Goal: Task Accomplishment & Management: Complete application form

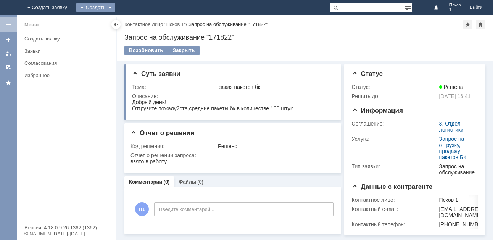
click at [115, 5] on div "Создать" at bounding box center [95, 7] width 39 height 9
click at [137, 28] on div "Заявка" at bounding box center [106, 23] width 61 height 12
click at [115, 4] on div "Создать" at bounding box center [95, 7] width 39 height 9
click at [136, 23] on link "Заявка" at bounding box center [107, 22] width 58 height 9
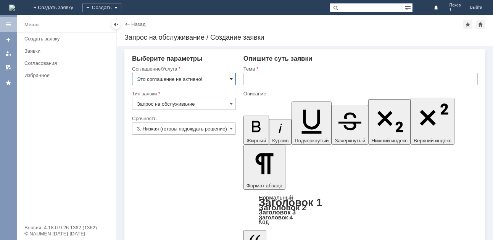
click at [230, 77] on span at bounding box center [231, 79] width 3 height 6
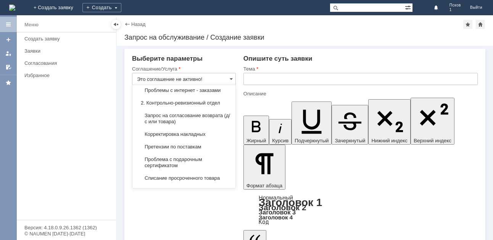
scroll to position [153, 0]
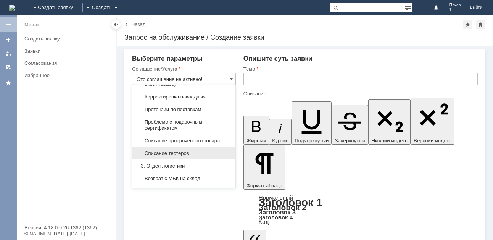
click at [193, 156] on span "Списание тестеров" at bounding box center [184, 153] width 94 height 6
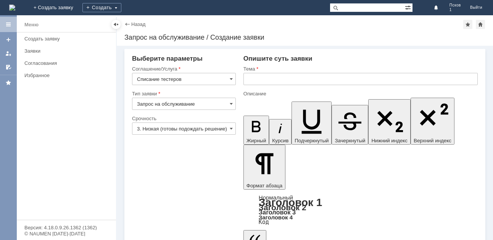
click at [257, 83] on input "text" at bounding box center [360, 79] width 234 height 12
type input "Списание тестеров"
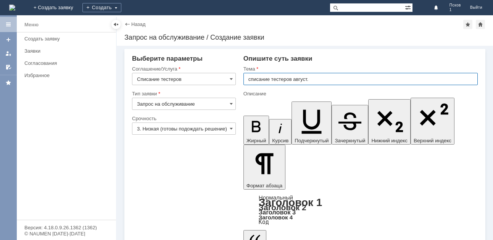
type input "списание тестеров август."
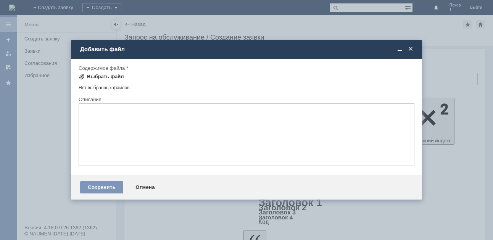
click at [104, 76] on div "Выбрать файл" at bounding box center [105, 77] width 37 height 6
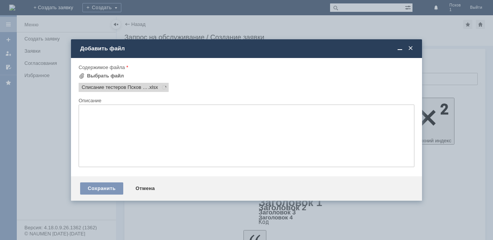
scroll to position [0, 0]
click at [105, 188] on div "Сохранить" at bounding box center [101, 188] width 43 height 12
